Goal: Use online tool/utility: Utilize a website feature to perform a specific function

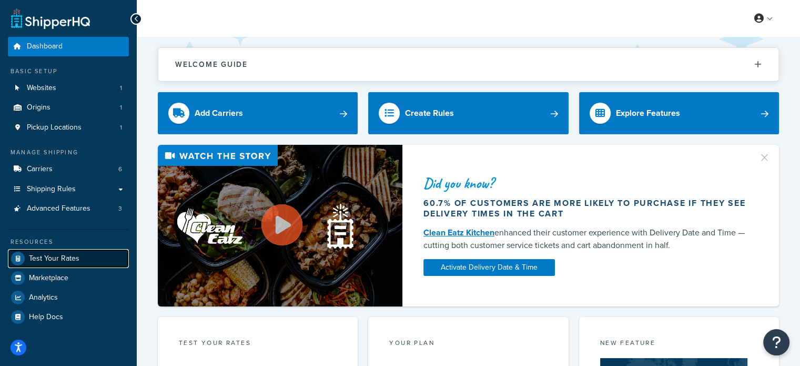
click at [63, 260] on span "Test Your Rates" at bounding box center [54, 258] width 51 height 9
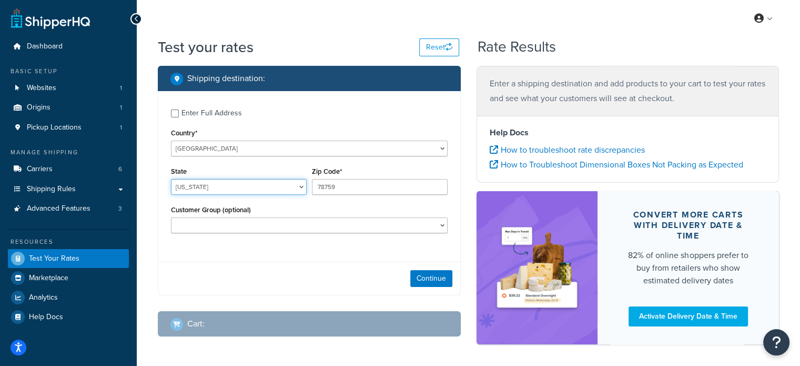
click at [270, 191] on select "[US_STATE] [US_STATE] [US_STATE] [US_STATE] [US_STATE] Armed Forces Americas Ar…" at bounding box center [239, 187] width 136 height 16
click at [171, 179] on select "[US_STATE] [US_STATE] [US_STATE] [US_STATE] [US_STATE] Armed Forces Americas Ar…" at bounding box center [239, 187] width 136 height 16
click at [266, 187] on select "[US_STATE] [US_STATE] [US_STATE] [US_STATE] [US_STATE] Armed Forces Americas Ar…" at bounding box center [239, 187] width 136 height 16
click at [171, 179] on select "[US_STATE] [US_STATE] [US_STATE] [US_STATE] [US_STATE] Armed Forces Americas Ar…" at bounding box center [239, 187] width 136 height 16
click at [289, 202] on div "State [US_STATE] [US_STATE] [US_STATE] [US_STATE] [US_STATE] Armed Forces Ameri…" at bounding box center [238, 183] width 141 height 38
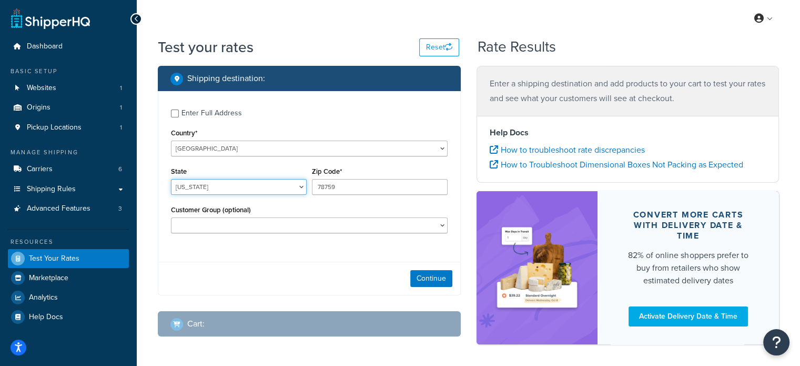
click at [283, 192] on select "[US_STATE] [US_STATE] [US_STATE] [US_STATE] [US_STATE] Armed Forces Americas Ar…" at bounding box center [239, 187] width 136 height 16
select select "GA"
click at [171, 179] on select "[US_STATE] [US_STATE] [US_STATE] [US_STATE] [US_STATE] Armed Forces Americas Ar…" at bounding box center [239, 187] width 136 height 16
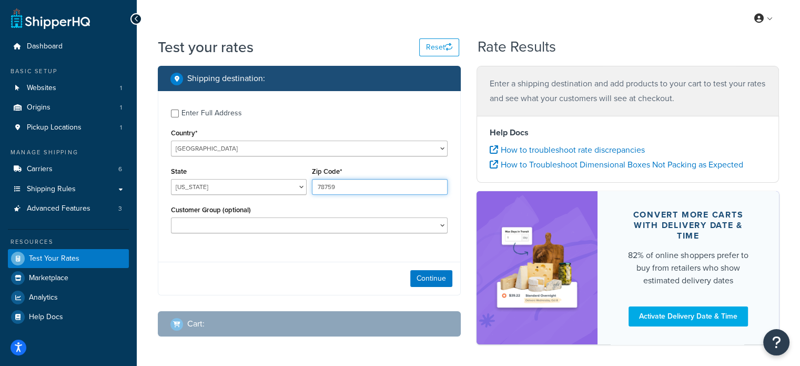
drag, startPoint x: 385, startPoint y: 191, endPoint x: 181, endPoint y: 168, distance: 205.0
click at [182, 168] on div "State [US_STATE] [US_STATE] [US_STATE] [US_STATE] [US_STATE] Armed Forces Ameri…" at bounding box center [309, 183] width 282 height 38
paste input "30536"
type input "30536"
click at [355, 261] on div "Enter Full Address Country* [GEOGRAPHIC_DATA] [GEOGRAPHIC_DATA] [GEOGRAPHIC_DAT…" at bounding box center [309, 193] width 303 height 204
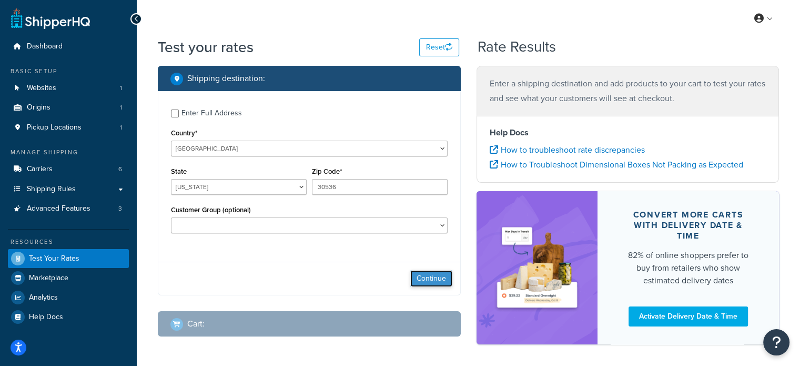
click at [431, 283] on button "Continue" at bounding box center [431, 278] width 42 height 17
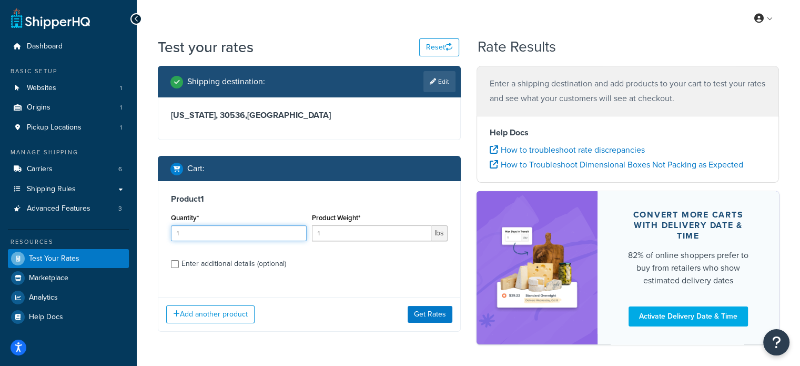
click at [217, 229] on input "1" at bounding box center [239, 233] width 136 height 16
type input "15"
type input "26.4"
click at [421, 319] on button "Get Rates" at bounding box center [430, 314] width 45 height 17
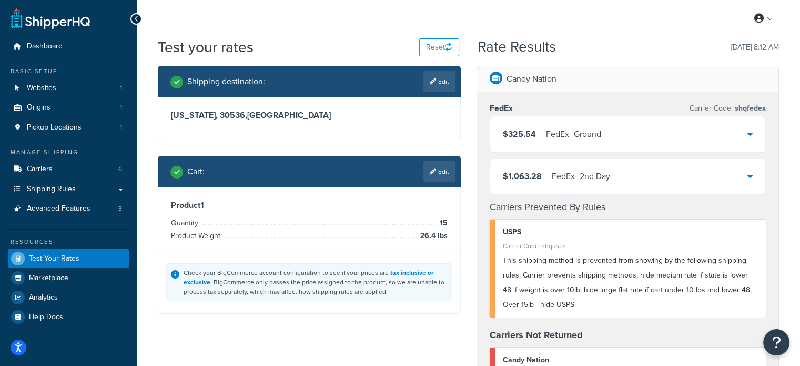
click at [603, 132] on div "$325.54 FedEx - Ground" at bounding box center [628, 134] width 276 height 36
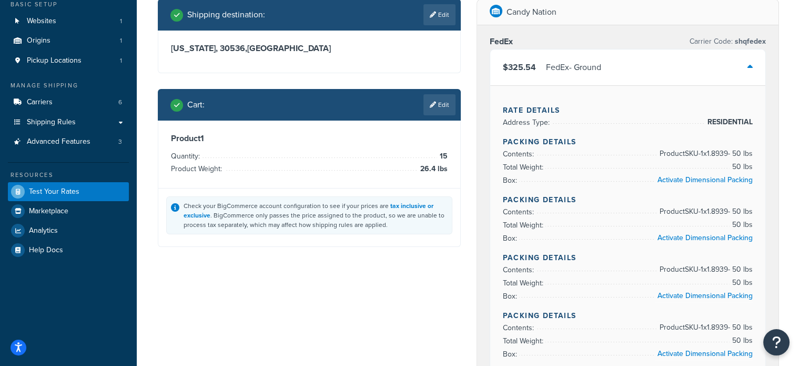
scroll to position [53, 0]
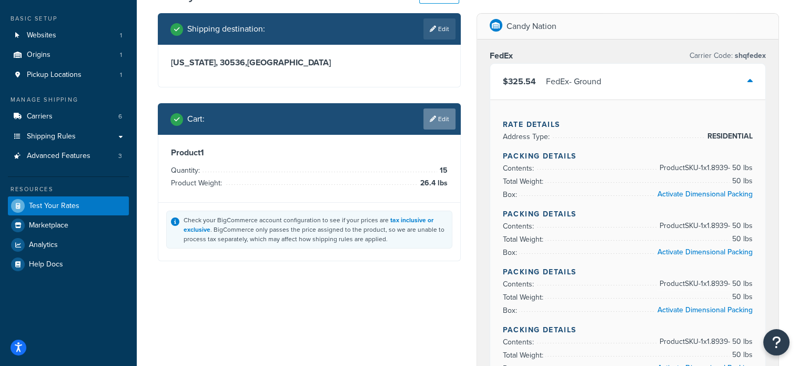
click at [442, 117] on link "Edit" at bounding box center [440, 118] width 32 height 21
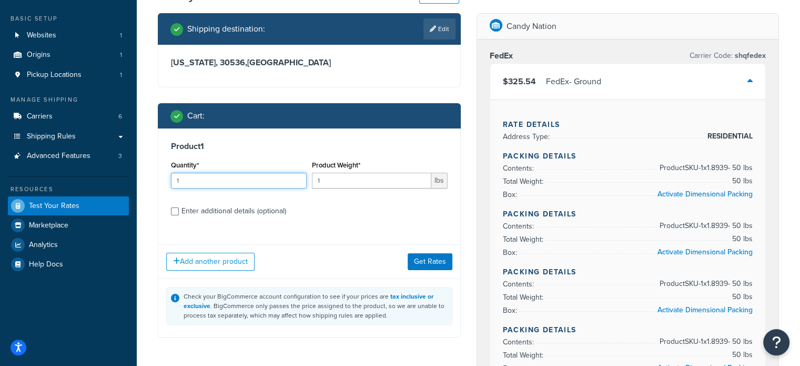
click at [266, 183] on input "1" at bounding box center [239, 181] width 136 height 16
type input "15"
type input "26"
click at [378, 222] on div "Product 1 Quantity* 15 Product Weight* 26 lbs Enter additional details (optiona…" at bounding box center [309, 182] width 302 height 108
click at [424, 254] on button "Get Rates" at bounding box center [430, 261] width 45 height 17
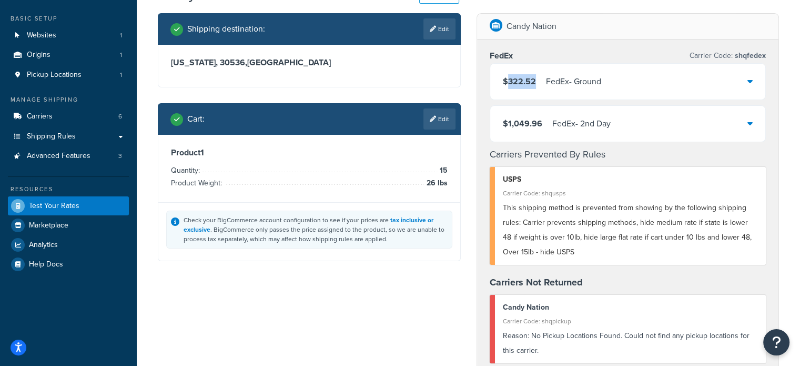
drag, startPoint x: 529, startPoint y: 79, endPoint x: 505, endPoint y: 79, distance: 23.7
click at [505, 79] on div "$322.52 FedEx - Ground" at bounding box center [552, 81] width 98 height 15
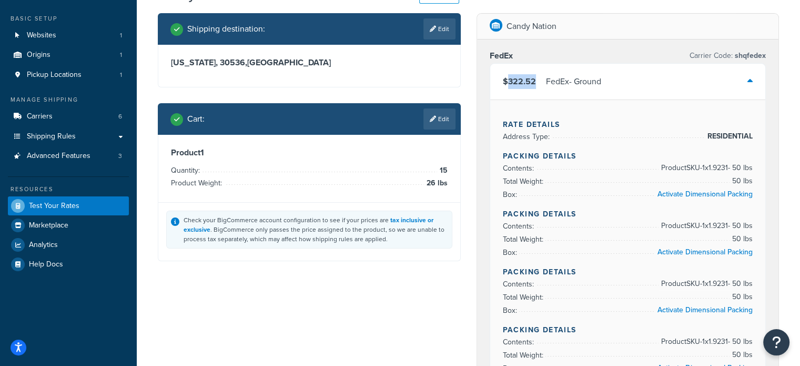
copy span "322.52"
